Goal: Book appointment/travel/reservation

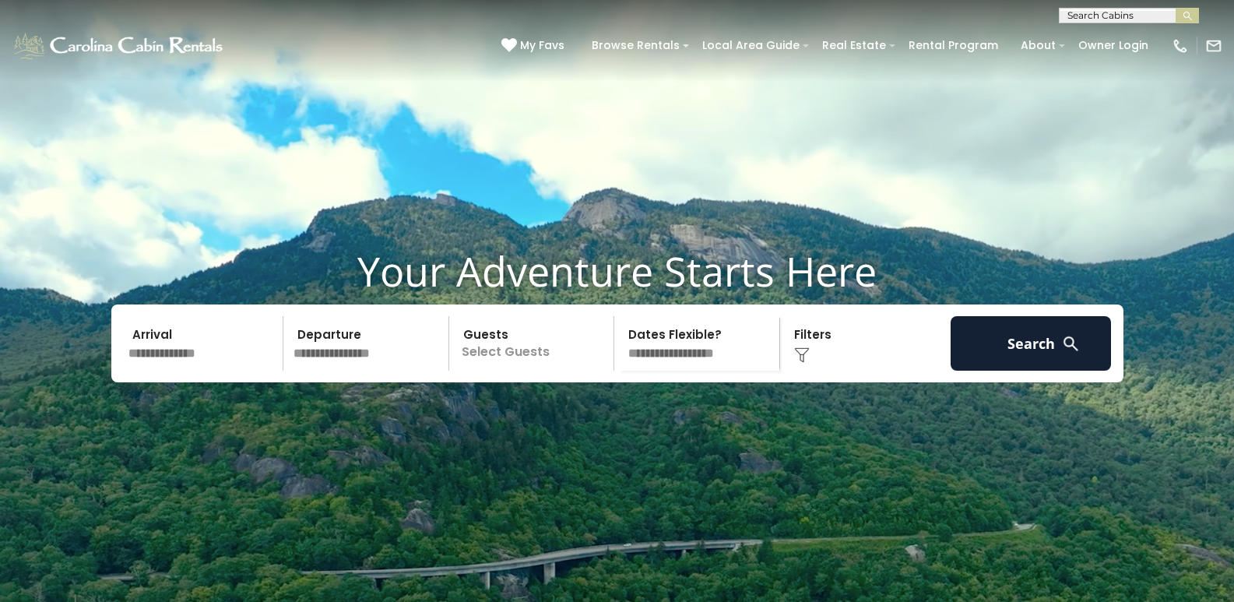
click at [336, 370] on input "text" at bounding box center [368, 343] width 161 height 54
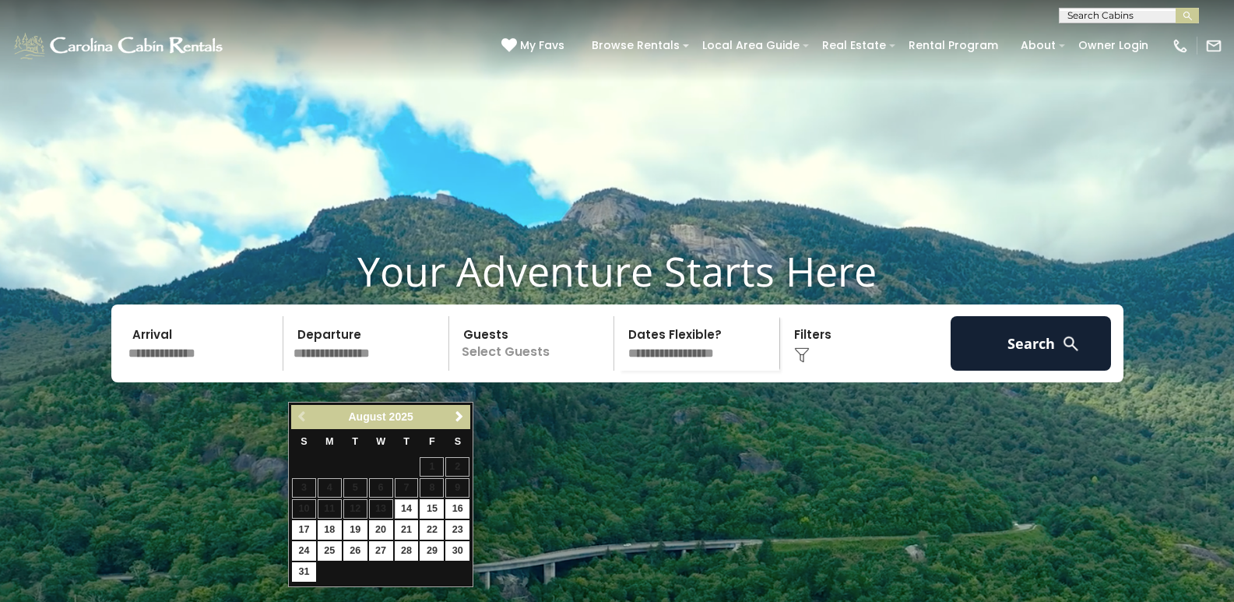
click at [235, 370] on input "text" at bounding box center [203, 343] width 161 height 54
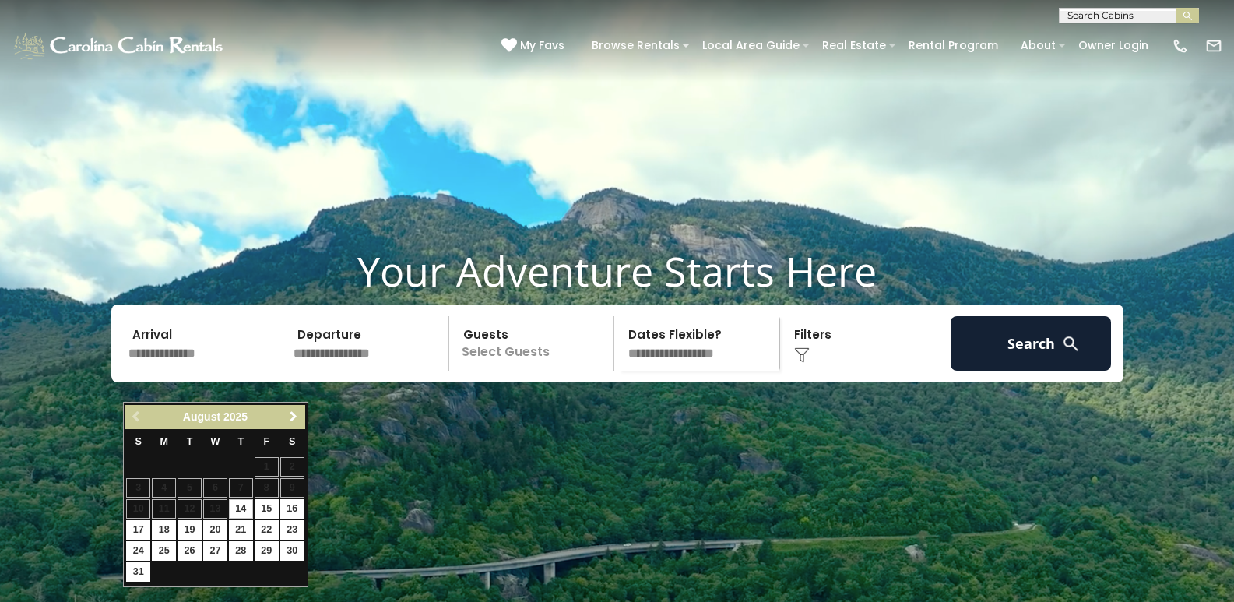
click at [293, 416] on span "Next" at bounding box center [293, 416] width 12 height 12
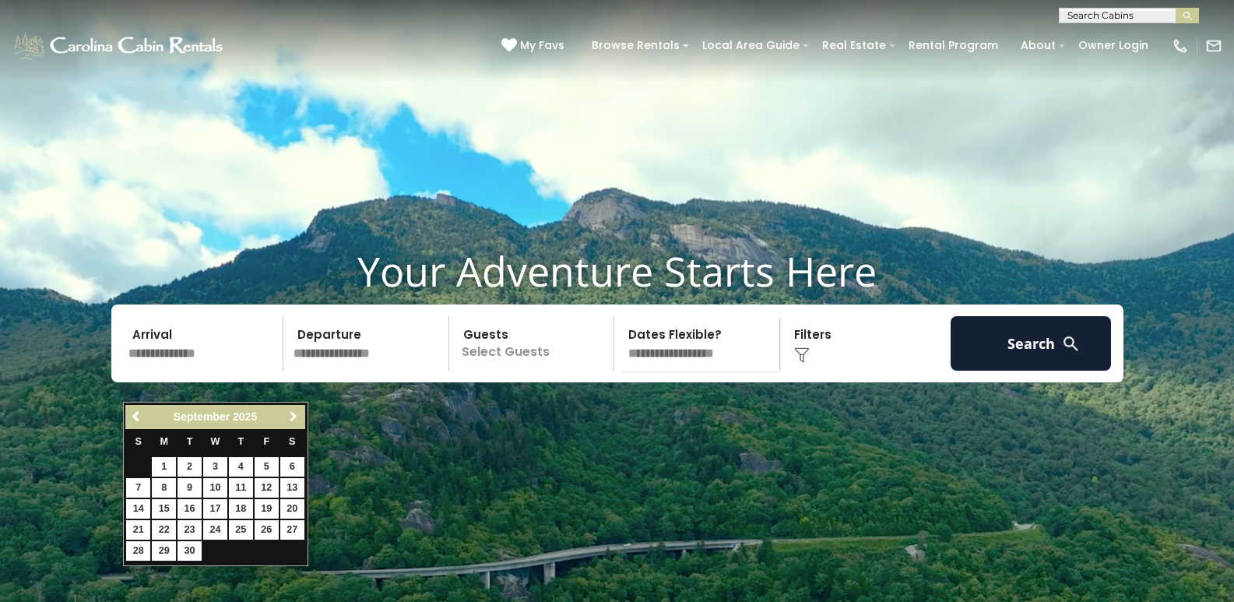
click at [293, 416] on span "Next" at bounding box center [293, 416] width 12 height 12
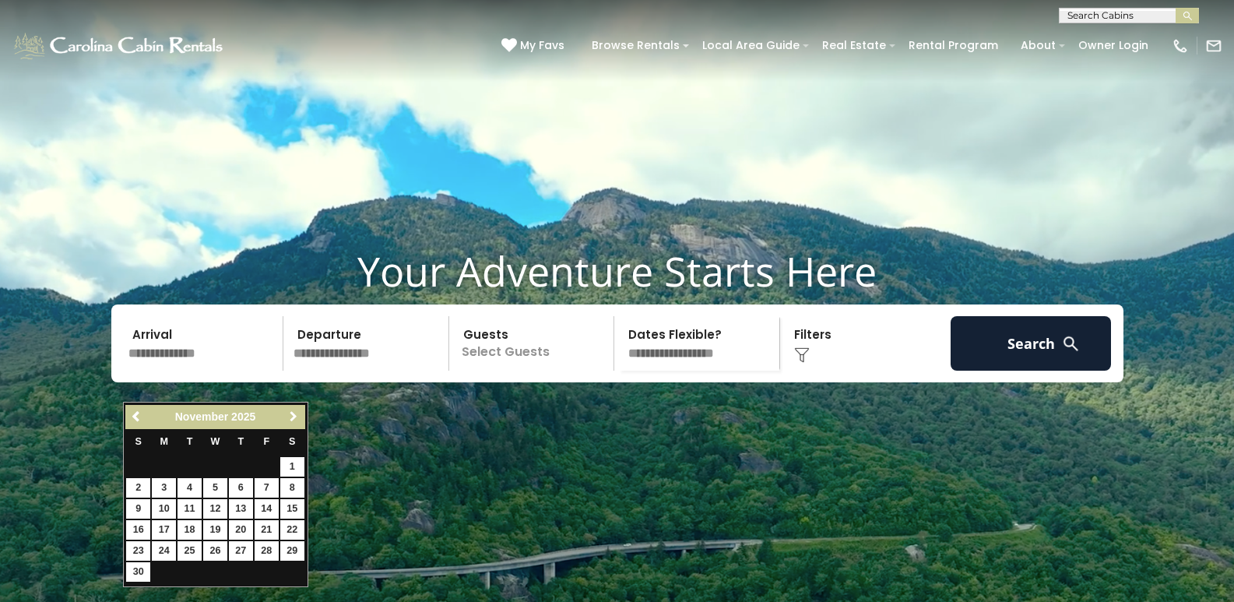
click at [293, 416] on span "Next" at bounding box center [293, 416] width 12 height 12
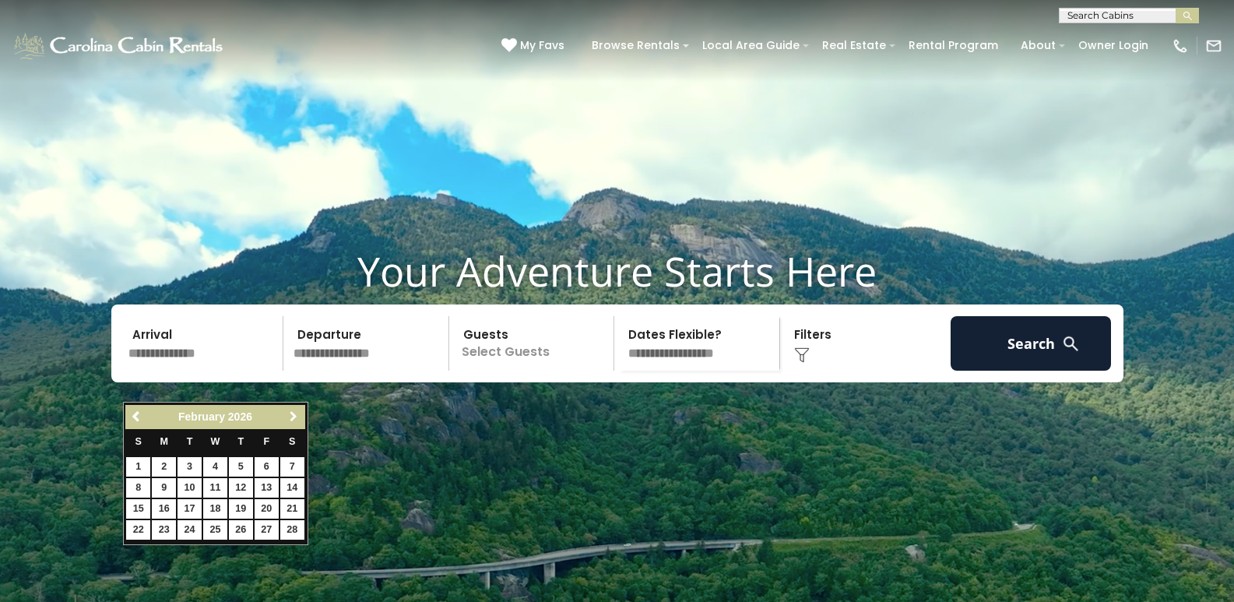
click at [293, 416] on span "Next" at bounding box center [293, 416] width 12 height 12
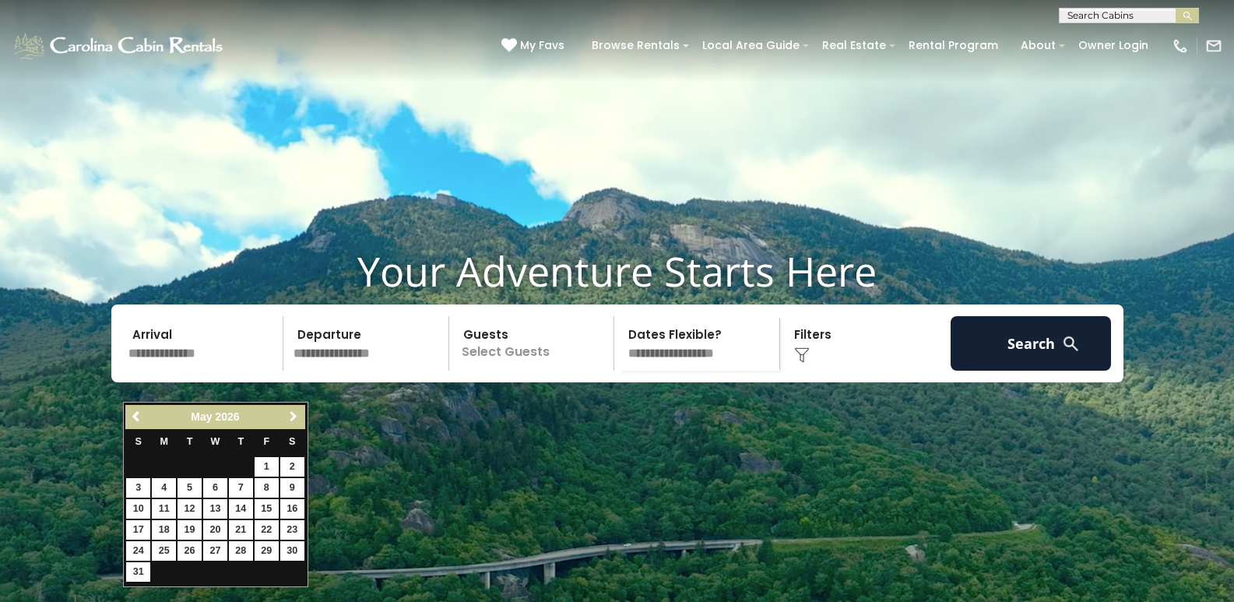
click at [293, 416] on span "Next" at bounding box center [293, 416] width 12 height 12
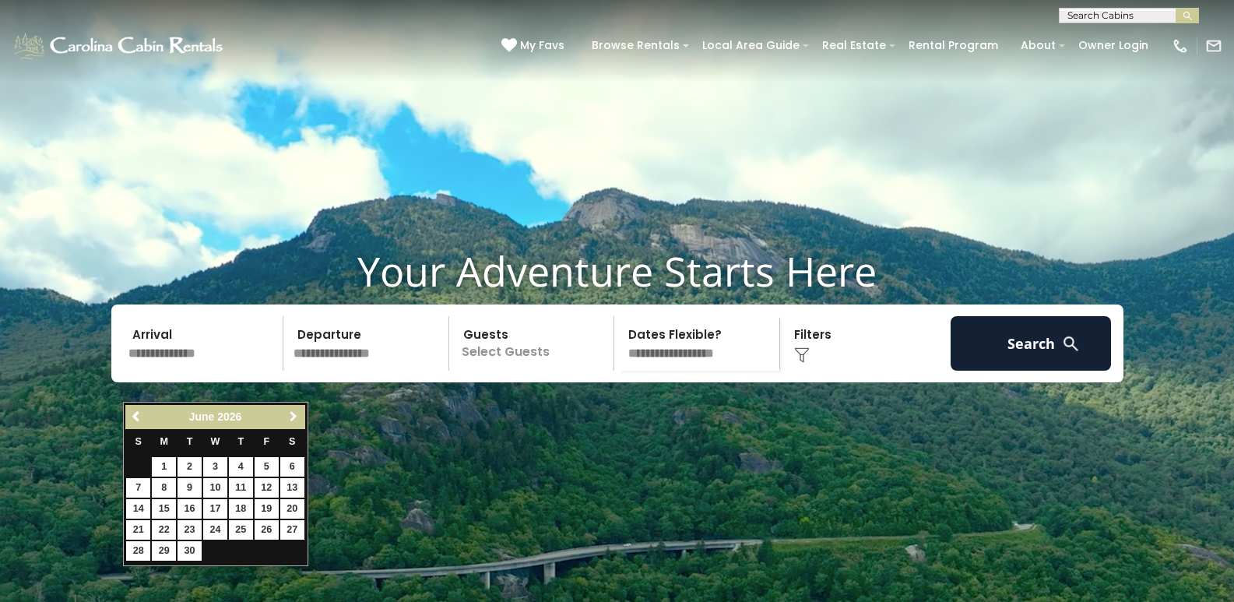
click at [293, 414] on span "Next" at bounding box center [293, 416] width 12 height 12
click at [285, 489] on link "11" at bounding box center [292, 487] width 24 height 19
type input "*******"
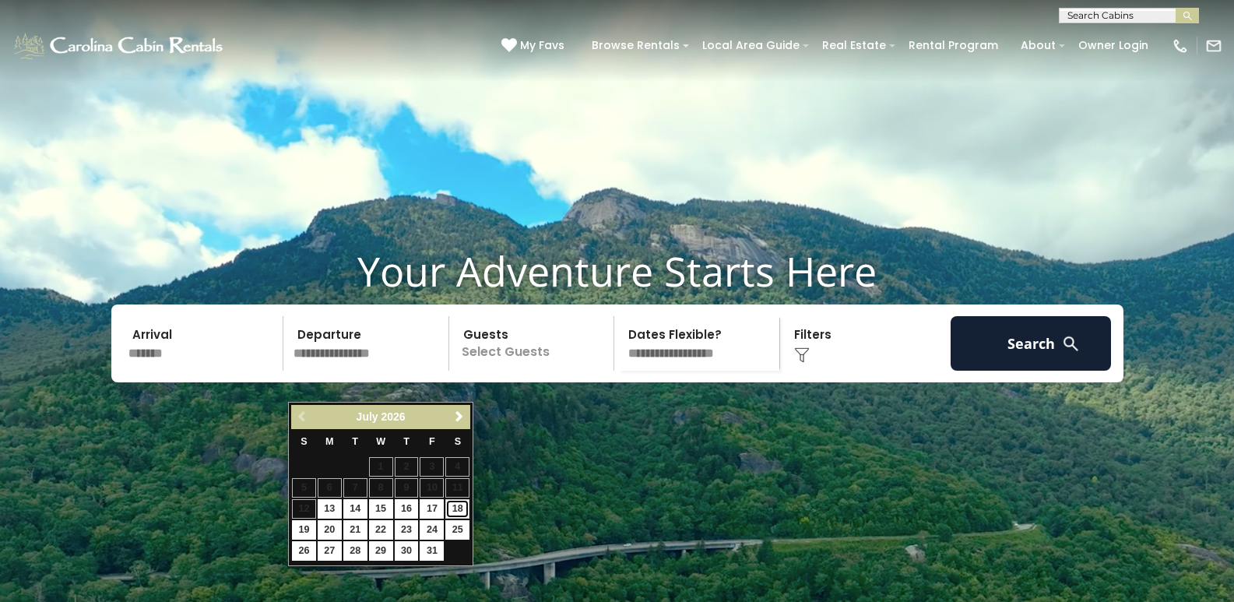
click at [461, 508] on link "18" at bounding box center [457, 508] width 24 height 19
type input "*******"
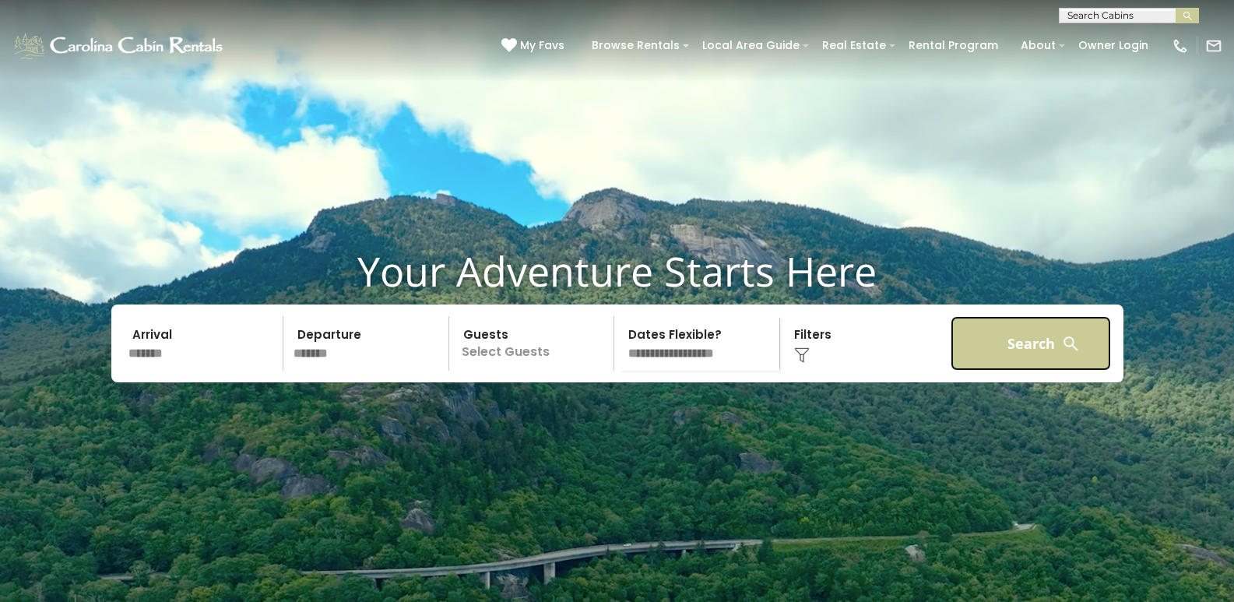
click at [1007, 365] on button "Search" at bounding box center [1030, 343] width 161 height 54
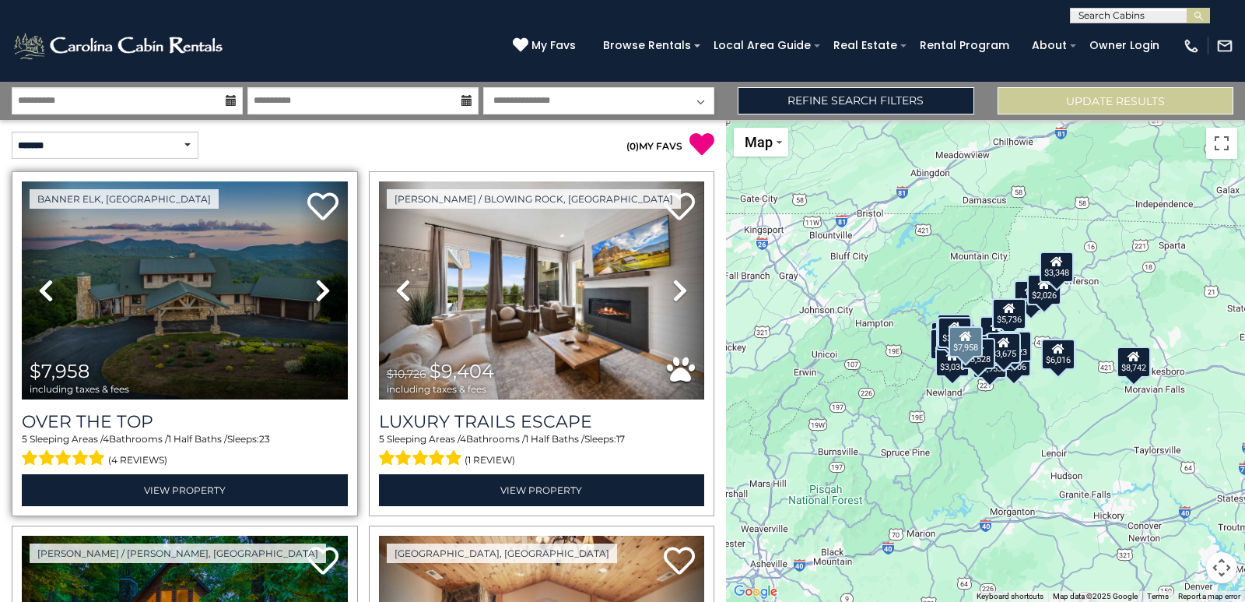
click at [320, 296] on icon at bounding box center [323, 290] width 16 height 25
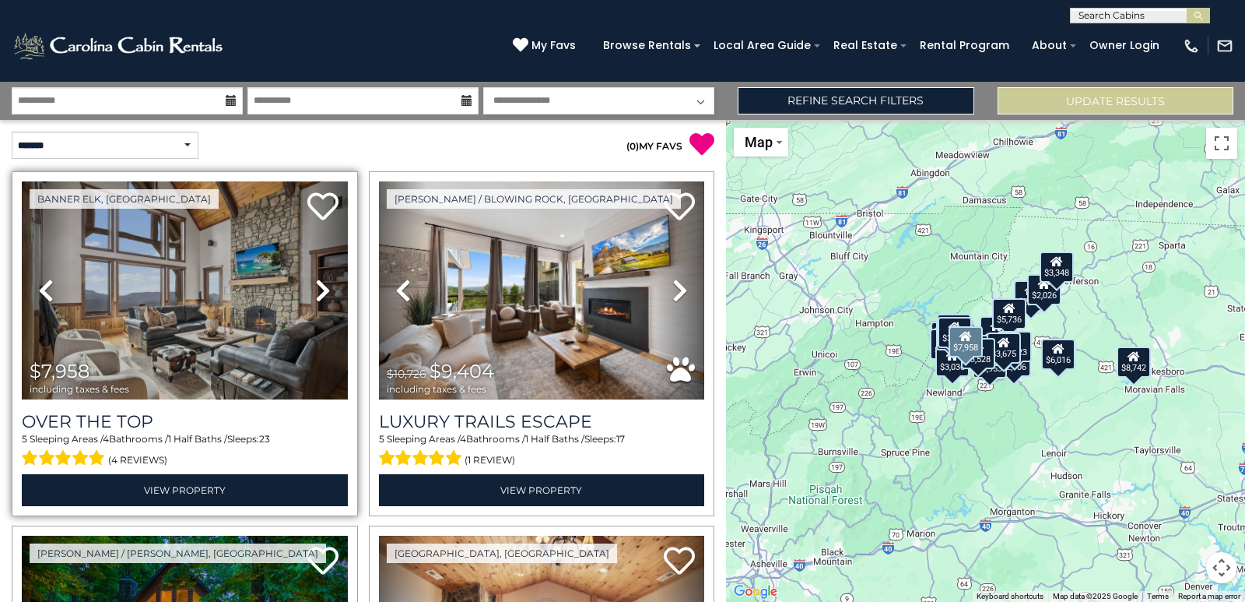
click at [320, 296] on icon at bounding box center [323, 290] width 16 height 25
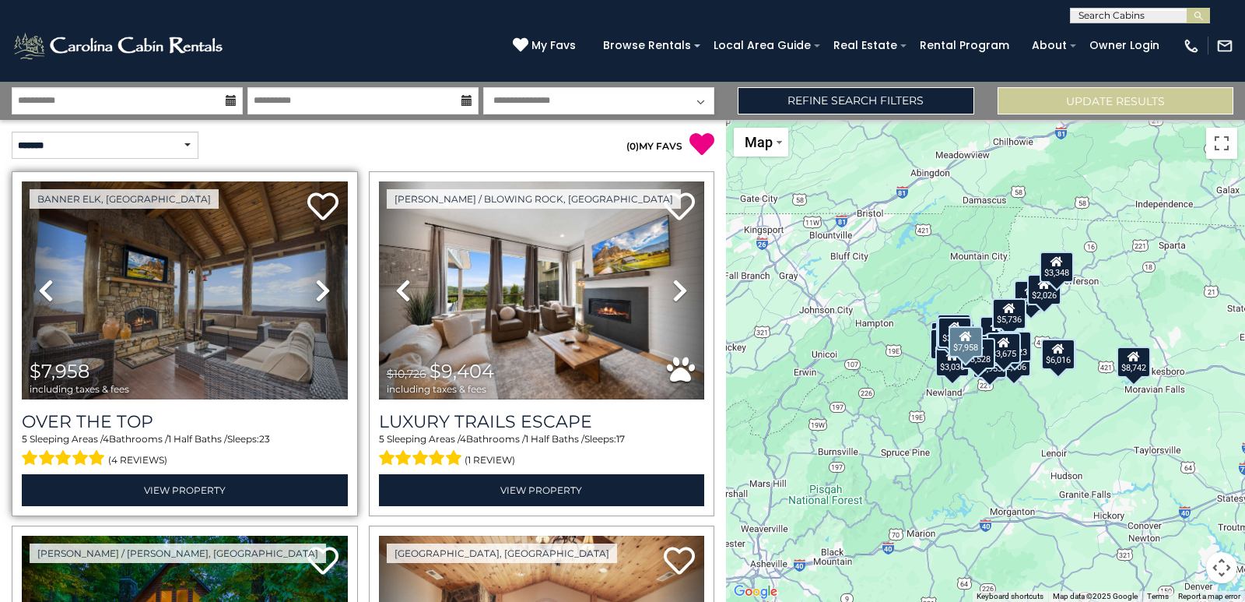
click at [319, 296] on icon at bounding box center [323, 290] width 16 height 25
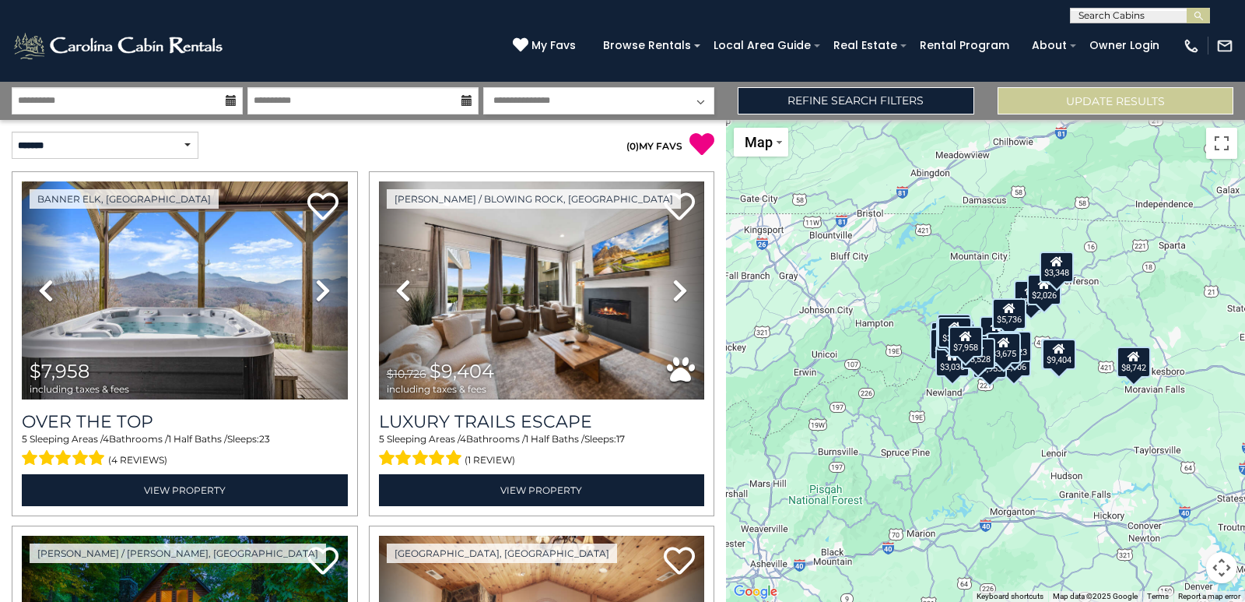
scroll to position [311, 0]
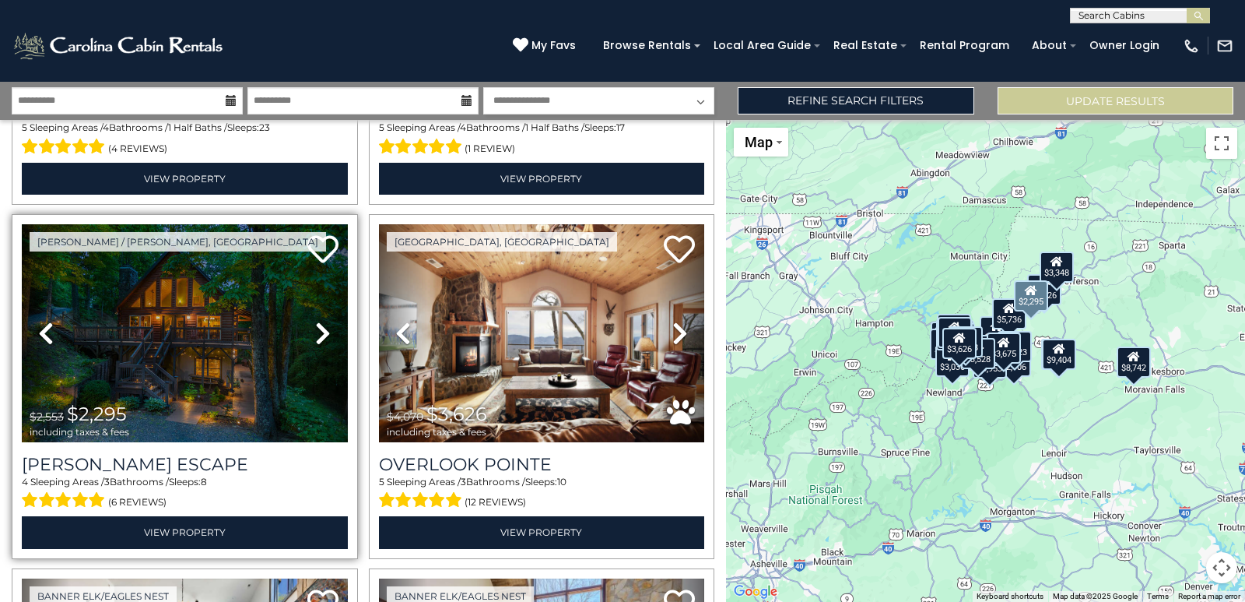
click at [321, 325] on icon at bounding box center [323, 333] width 16 height 25
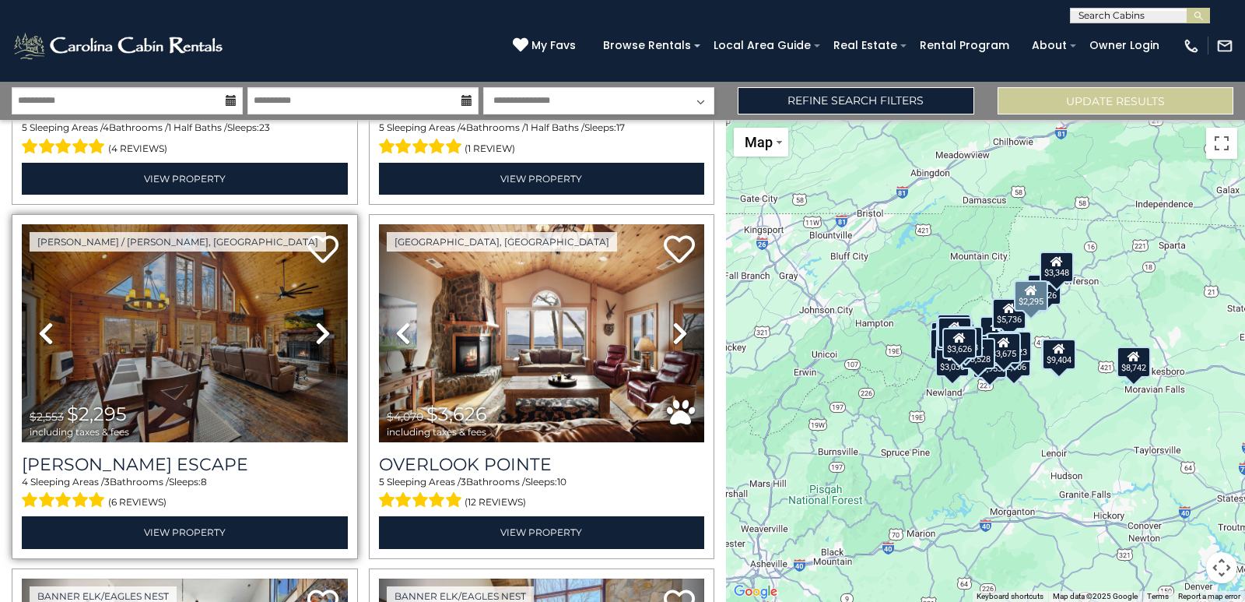
click at [318, 326] on icon at bounding box center [323, 333] width 16 height 25
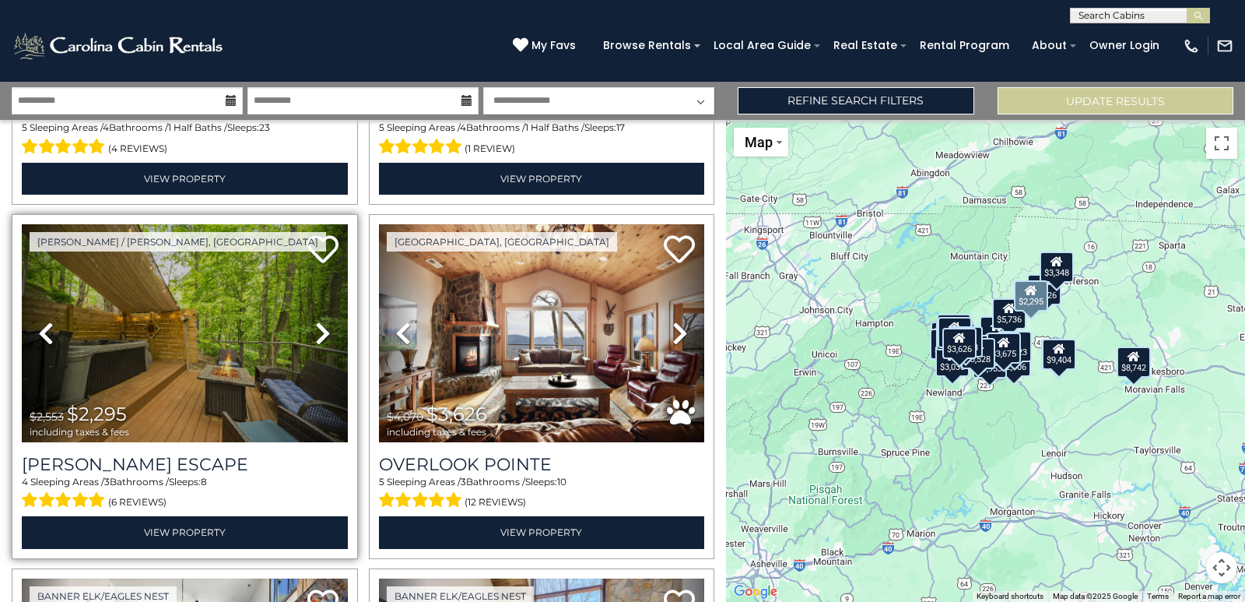
click at [318, 326] on icon at bounding box center [323, 333] width 16 height 25
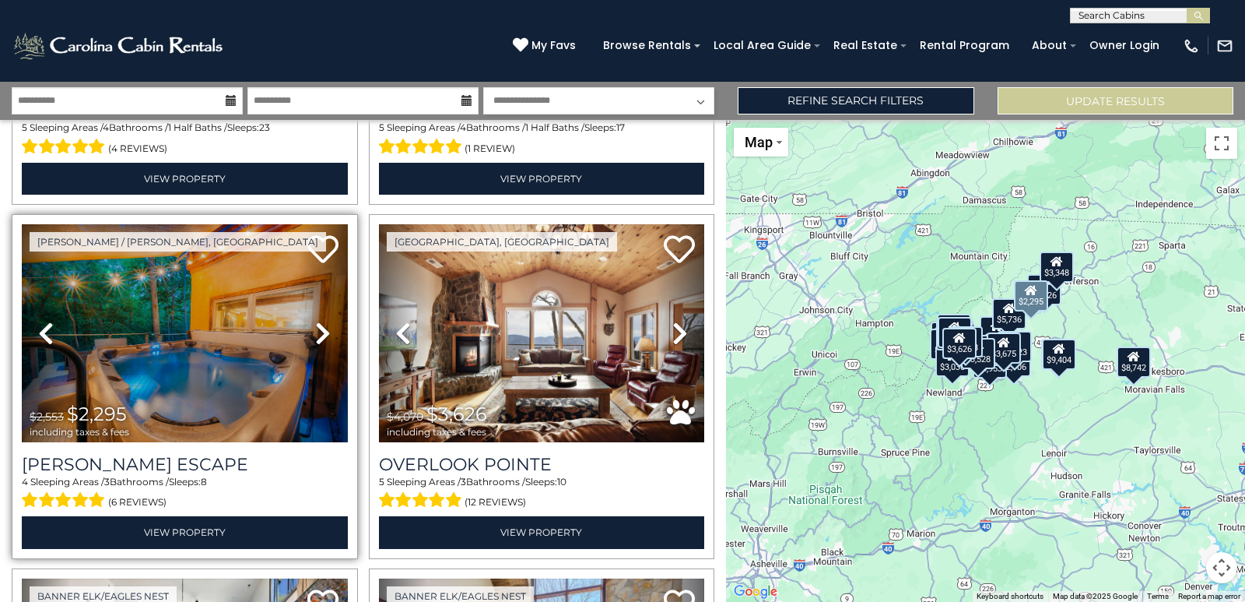
click at [318, 326] on icon at bounding box center [323, 333] width 16 height 25
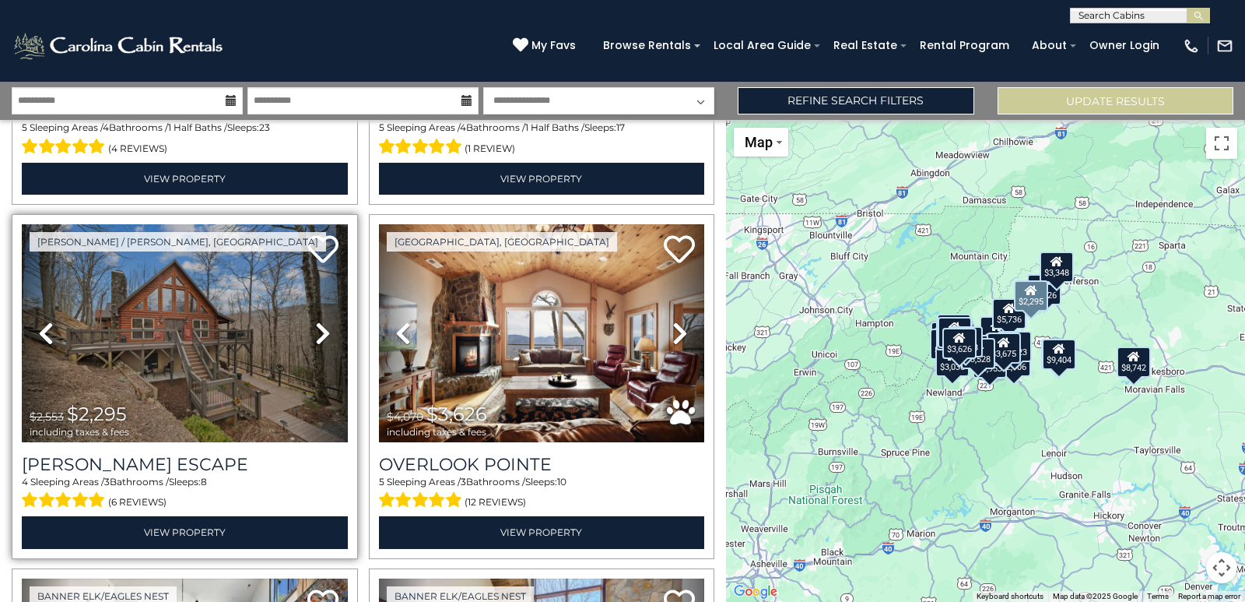
click at [318, 326] on icon at bounding box center [323, 333] width 16 height 25
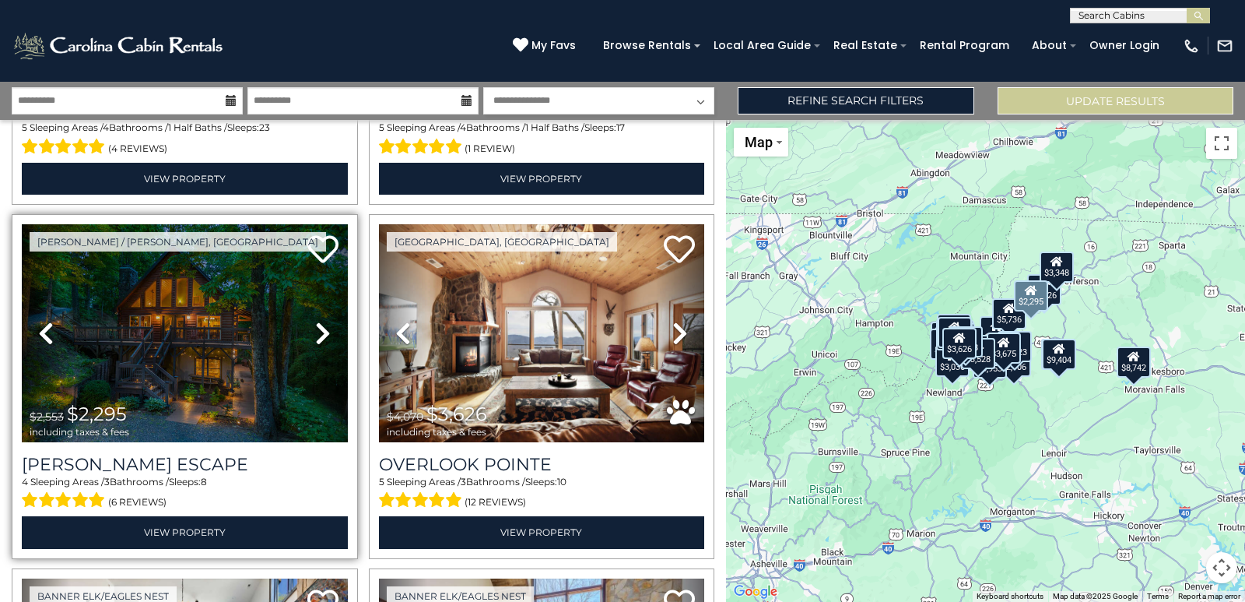
click at [318, 326] on icon at bounding box center [323, 333] width 16 height 25
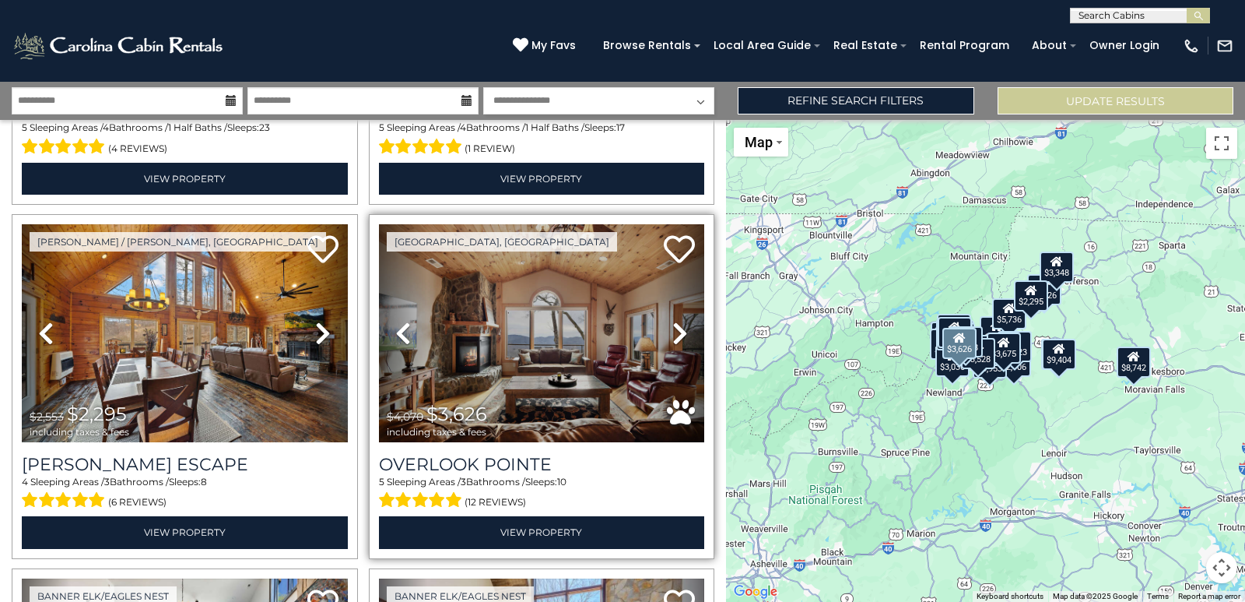
click at [672, 329] on icon at bounding box center [680, 333] width 16 height 25
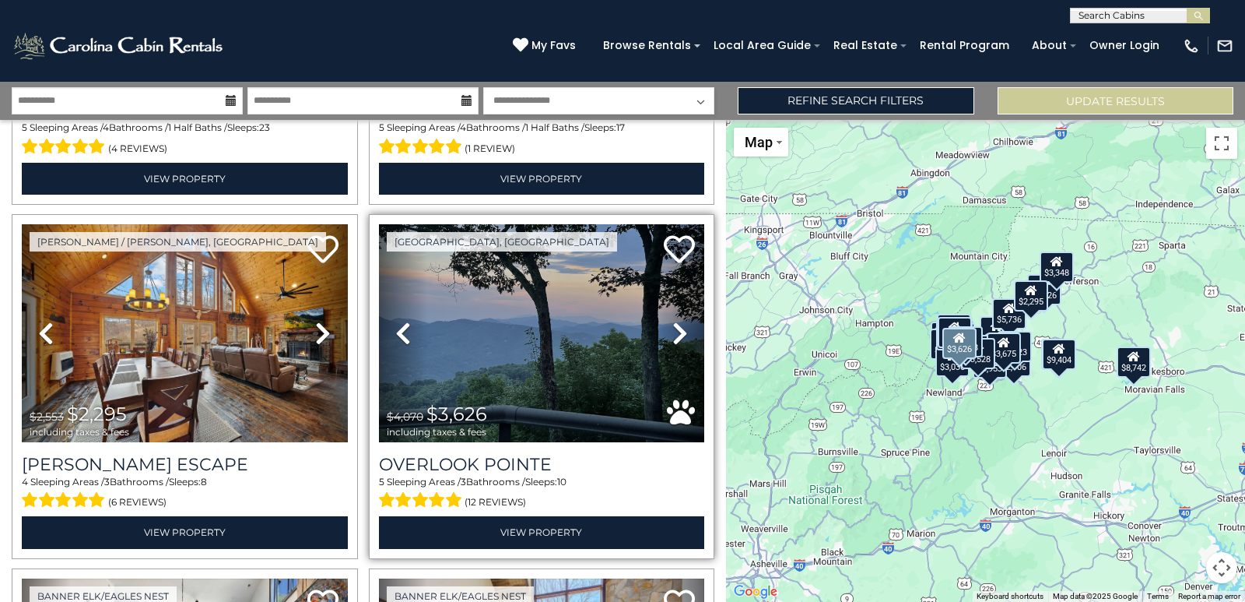
click at [672, 329] on icon at bounding box center [680, 333] width 16 height 25
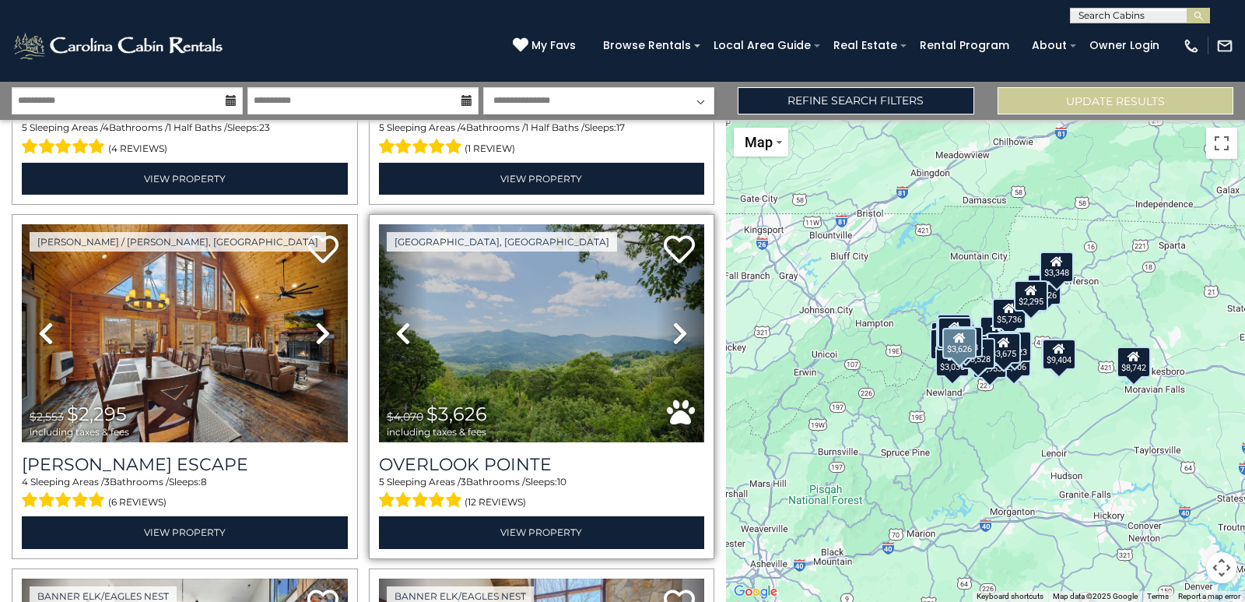
click at [672, 329] on icon at bounding box center [680, 333] width 16 height 25
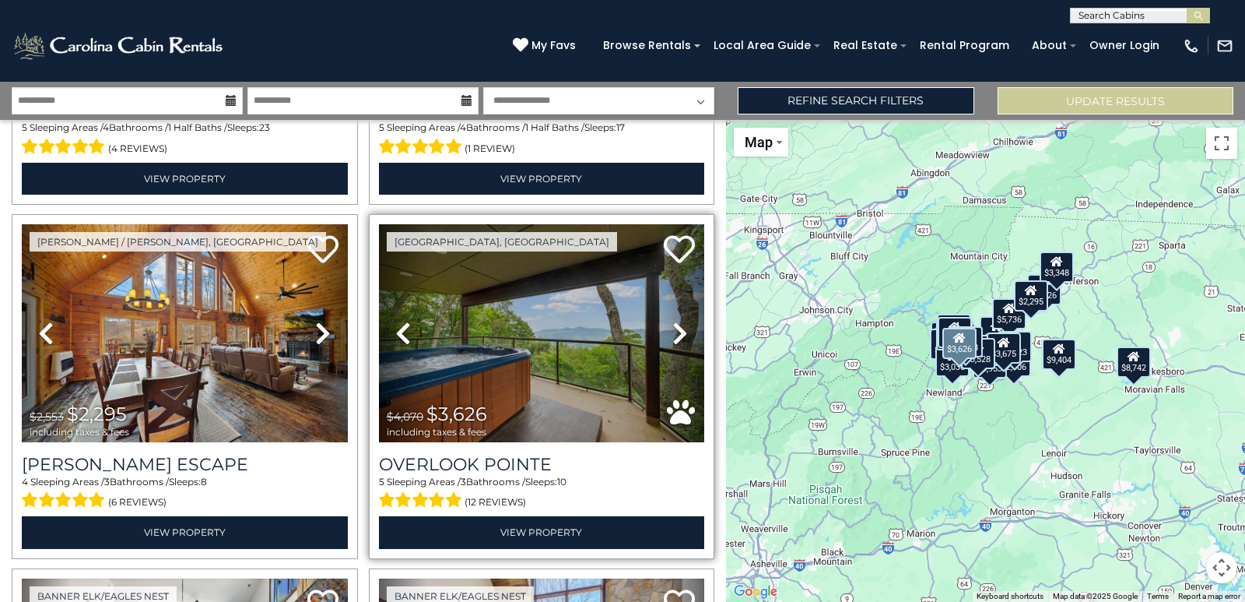
click at [672, 329] on icon at bounding box center [680, 333] width 16 height 25
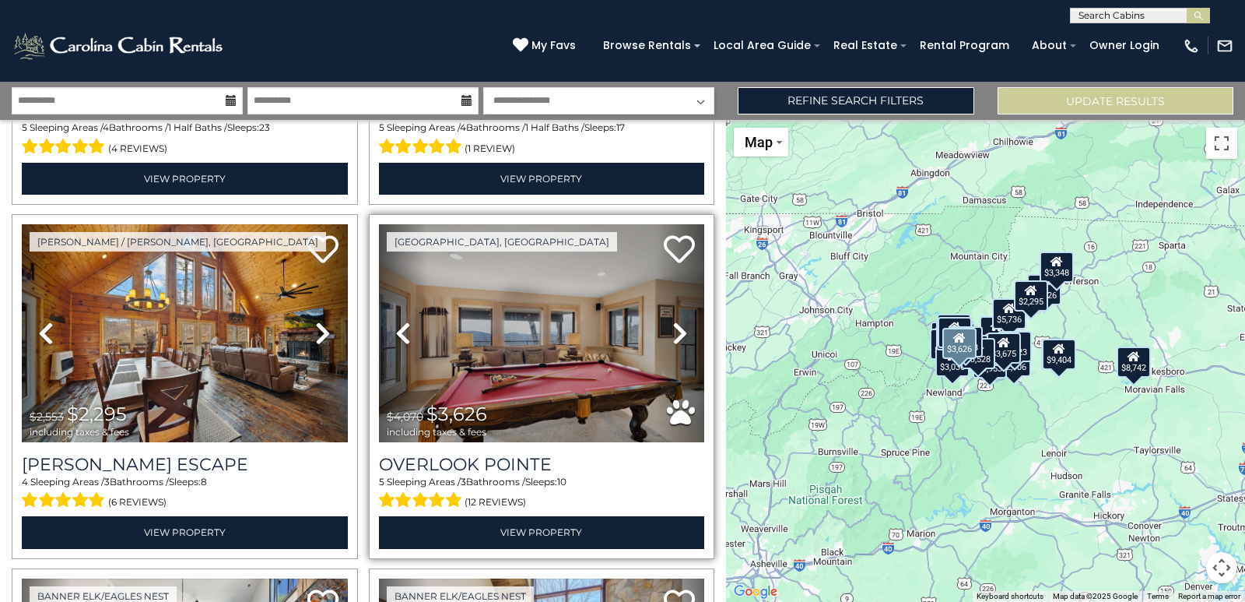
click at [672, 329] on icon at bounding box center [680, 333] width 16 height 25
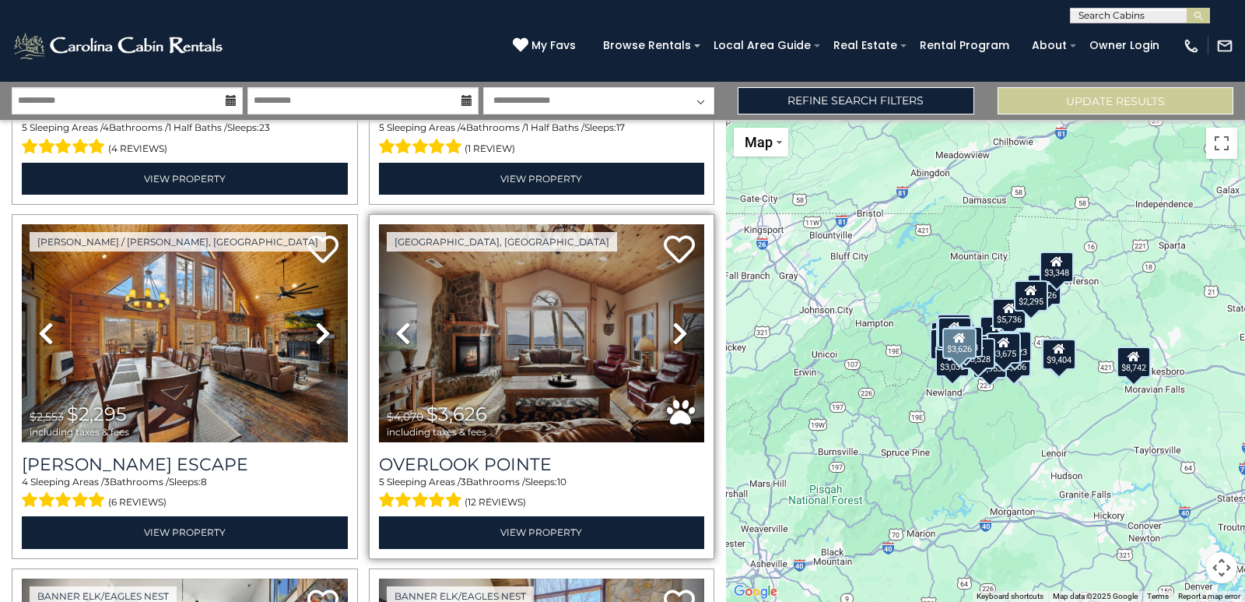
click at [672, 332] on icon at bounding box center [680, 333] width 16 height 25
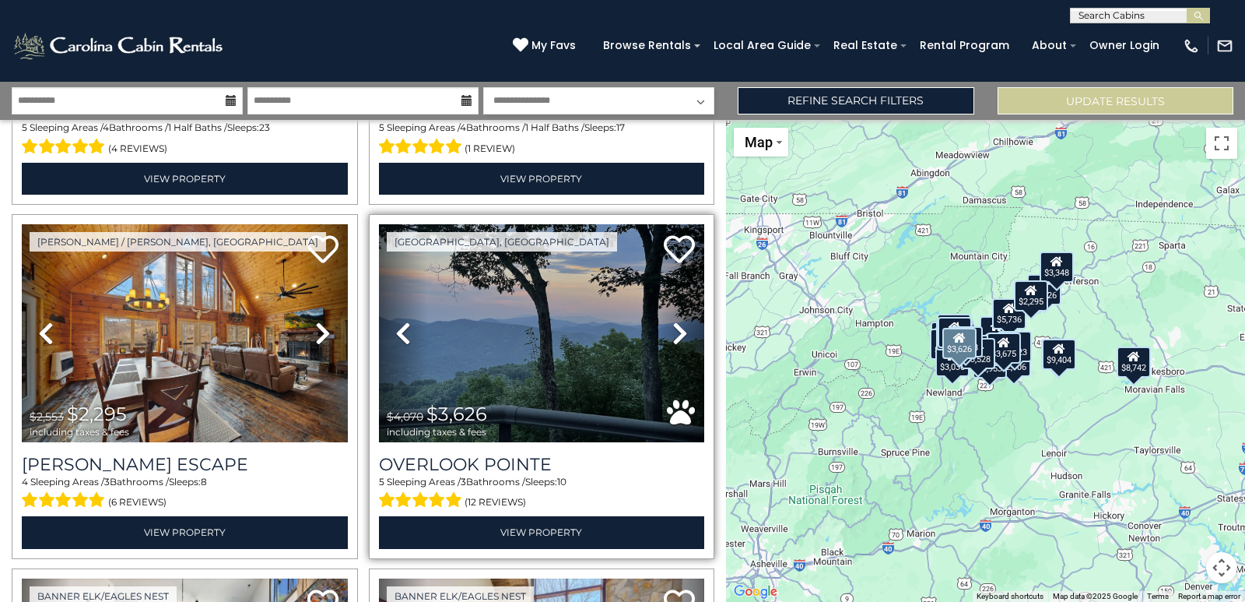
click at [672, 332] on icon at bounding box center [680, 333] width 16 height 25
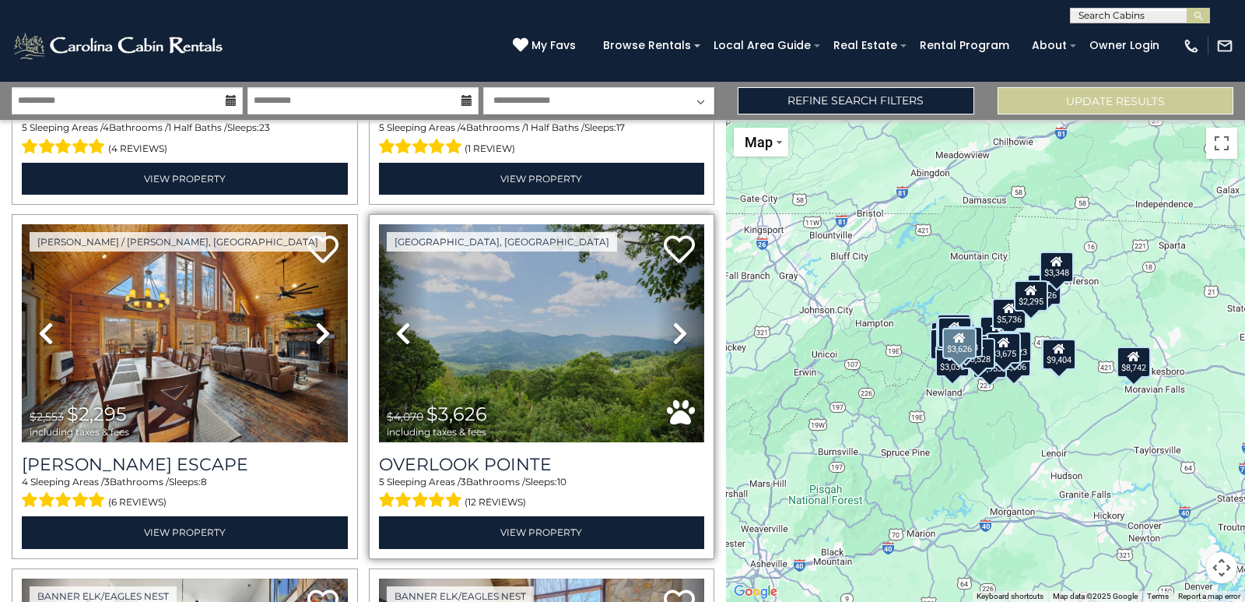
click at [672, 332] on icon at bounding box center [680, 333] width 16 height 25
